Goal: Transaction & Acquisition: Book appointment/travel/reservation

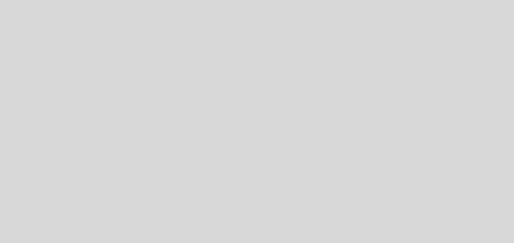
select select "es"
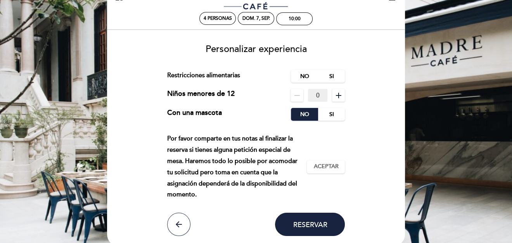
scroll to position [35, 0]
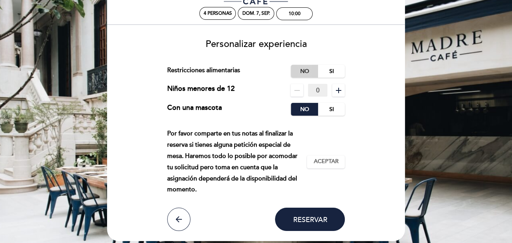
click at [309, 71] on label "No" at bounding box center [304, 71] width 27 height 13
click at [333, 109] on label "Si" at bounding box center [331, 109] width 27 height 13
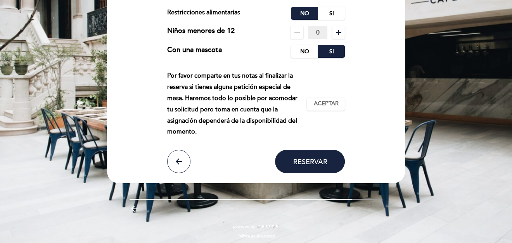
scroll to position [96, 0]
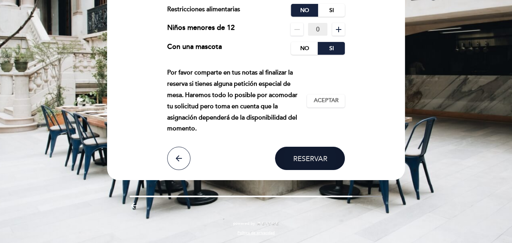
click at [297, 152] on button "Reservar" at bounding box center [310, 158] width 70 height 23
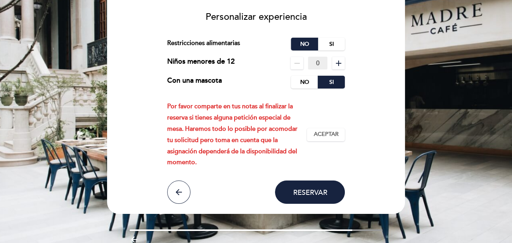
scroll to position [61, 0]
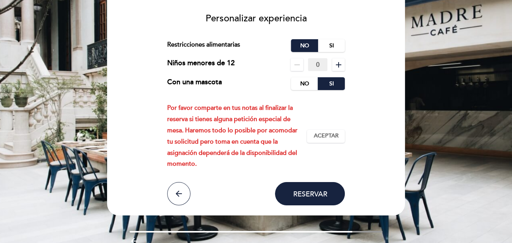
click at [235, 114] on div "Por favor comparte en tus notas al finalizar la reserva si tienes alguna petici…" at bounding box center [237, 135] width 140 height 67
click at [328, 136] on span "Aceptar" at bounding box center [325, 136] width 25 height 8
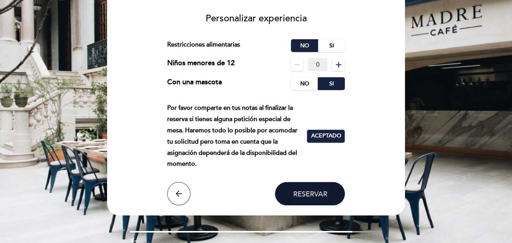
click at [292, 189] on button "Reservar" at bounding box center [310, 193] width 70 height 23
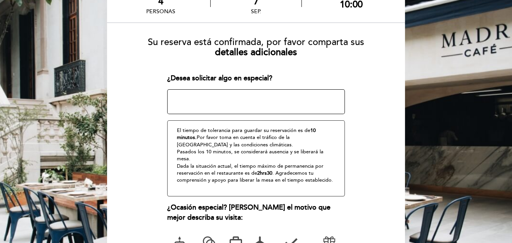
scroll to position [71, 0]
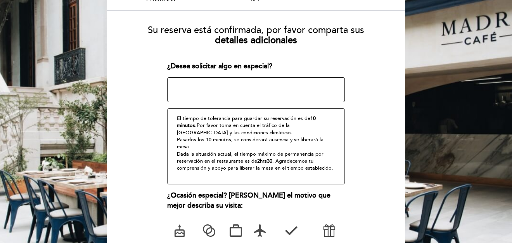
click at [234, 86] on textarea at bounding box center [256, 89] width 178 height 25
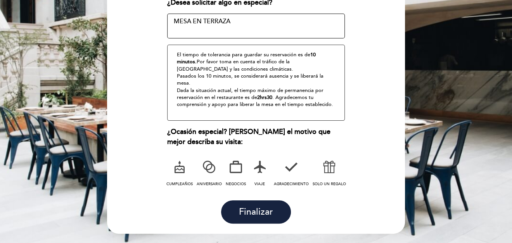
scroll to position [155, 0]
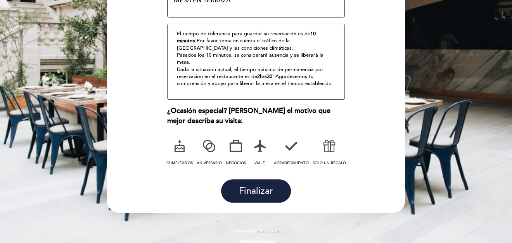
type textarea "MESA EN TERRAZA"
click at [257, 146] on icon at bounding box center [259, 146] width 20 height 20
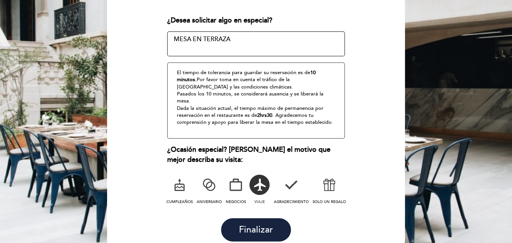
scroll to position [120, 0]
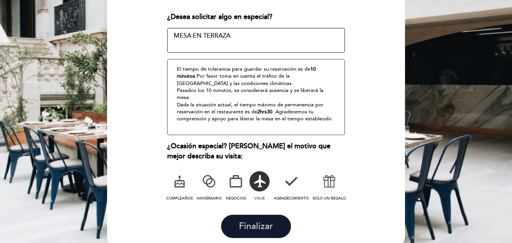
click at [266, 221] on span "Finalizar" at bounding box center [256, 226] width 34 height 11
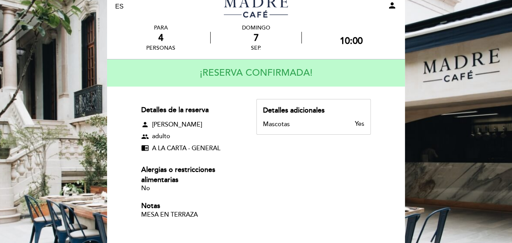
scroll to position [0, 0]
